Goal: Navigation & Orientation: Find specific page/section

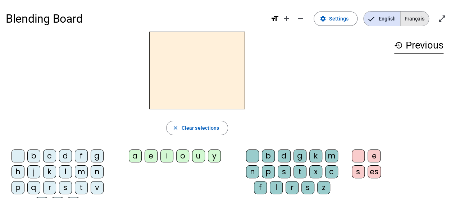
click at [414, 19] on span "Français" at bounding box center [414, 19] width 28 height 14
